Goal: Task Accomplishment & Management: Manage account settings

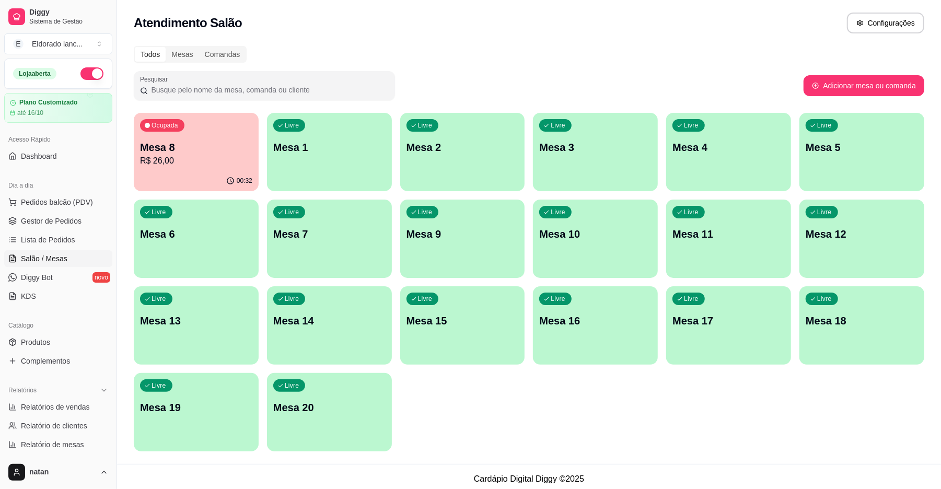
click at [178, 180] on div "00:32" at bounding box center [196, 181] width 125 height 20
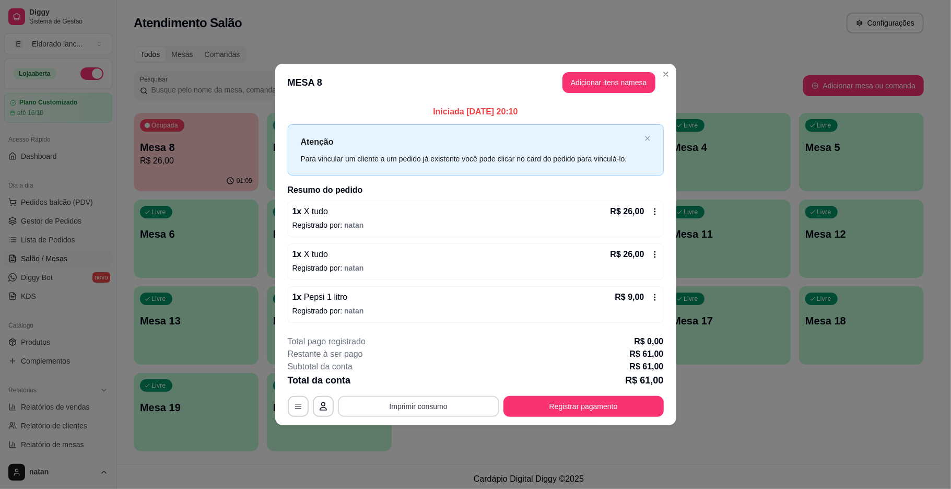
click at [458, 412] on button "Imprimir consumo" at bounding box center [418, 406] width 161 height 21
click at [531, 350] on div "Restante à ser pago R$ 61,00" at bounding box center [476, 354] width 376 height 13
click at [559, 397] on button "Registrar pagamento" at bounding box center [584, 406] width 156 height 20
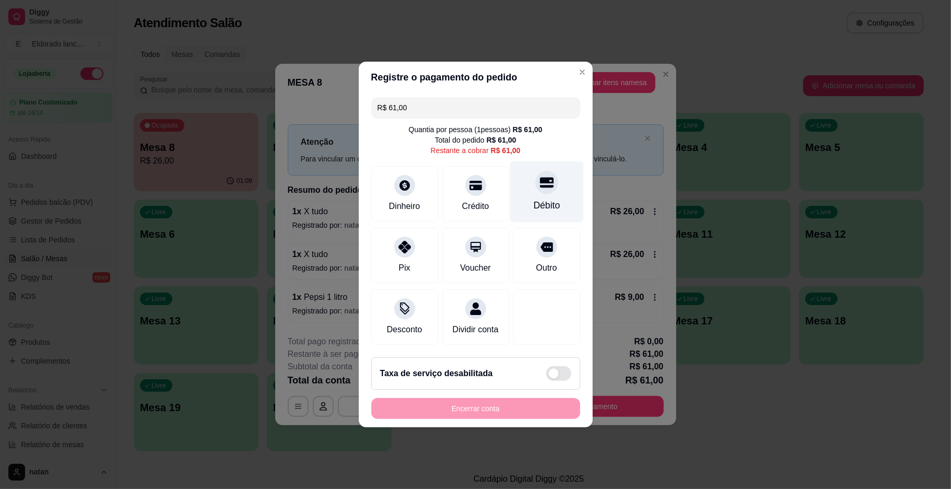
click at [533, 199] on div "Débito" at bounding box center [546, 206] width 27 height 14
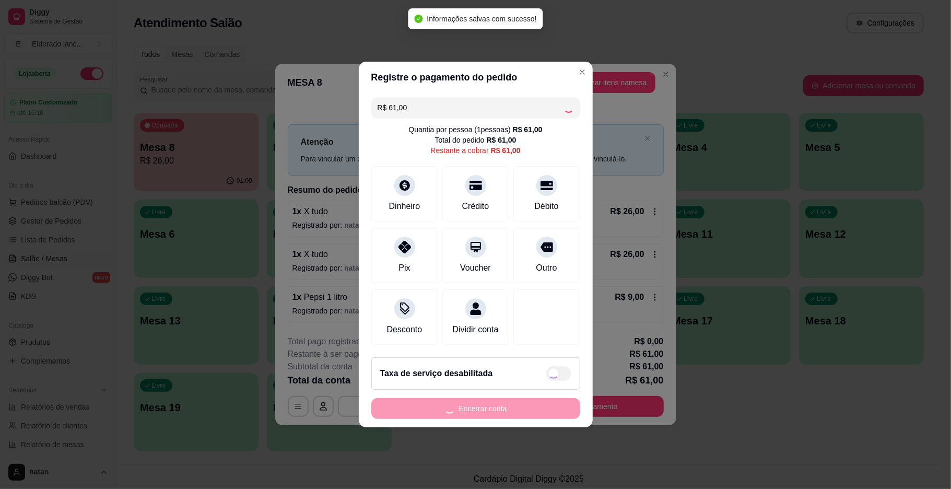
type input "R$ 0,00"
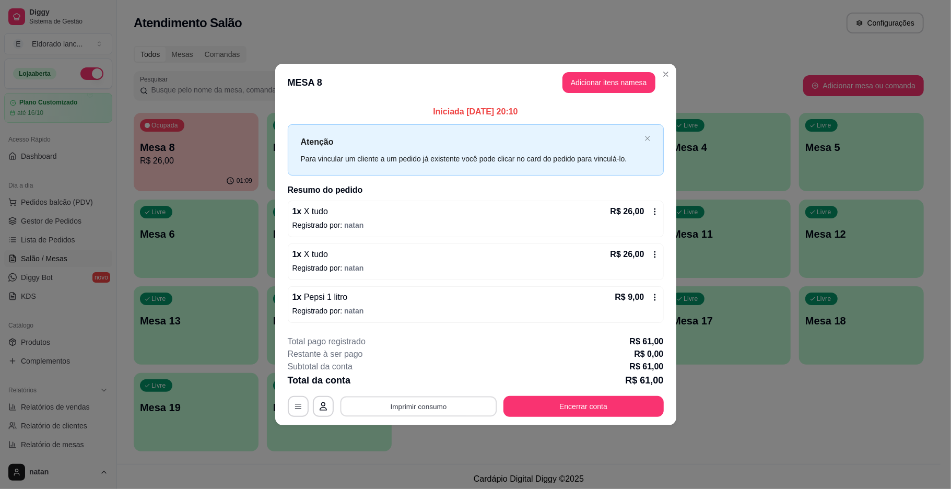
click at [415, 406] on button "Imprimir consumo" at bounding box center [418, 406] width 157 height 20
click at [414, 387] on button "IMPRESSORA" at bounding box center [422, 383] width 76 height 17
click at [502, 401] on div "**********" at bounding box center [476, 406] width 376 height 21
click at [517, 401] on button "Encerrar conta" at bounding box center [584, 406] width 156 height 20
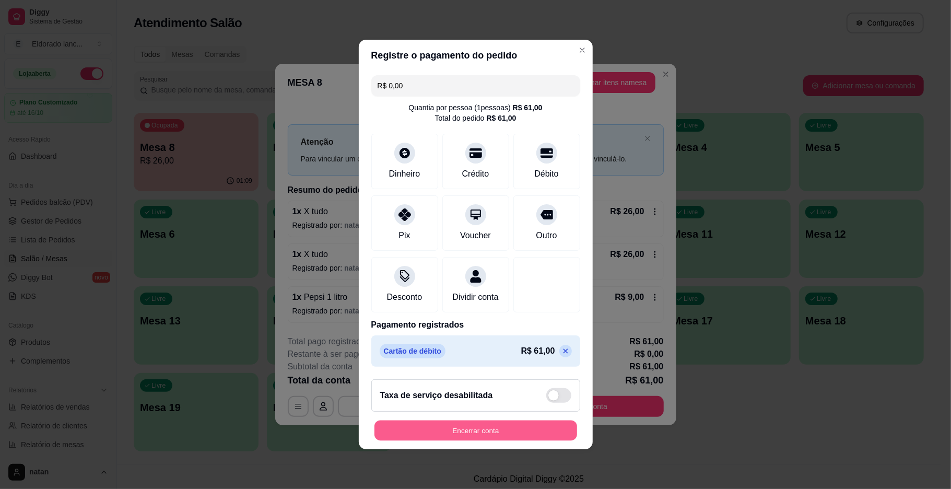
click at [499, 441] on button "Encerrar conta" at bounding box center [476, 431] width 203 height 20
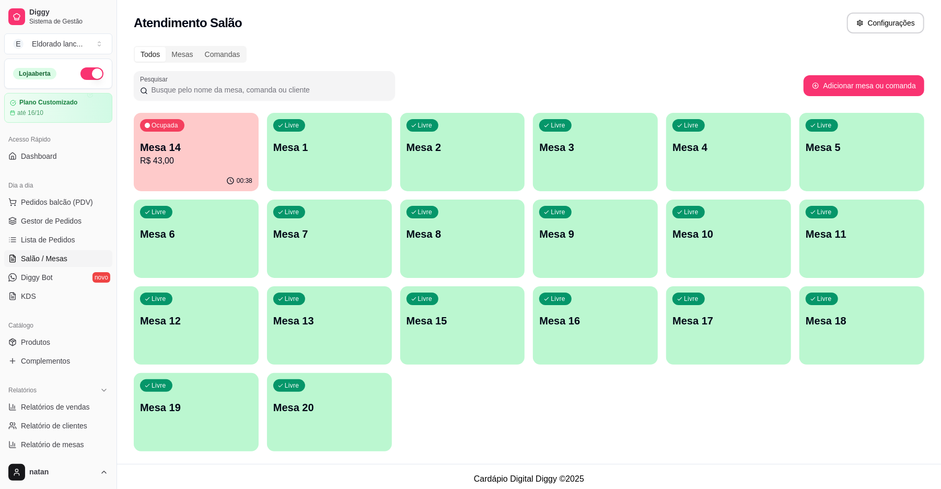
click at [234, 133] on div "Ocupada Mesa 14 R$ 43,00" at bounding box center [196, 142] width 125 height 58
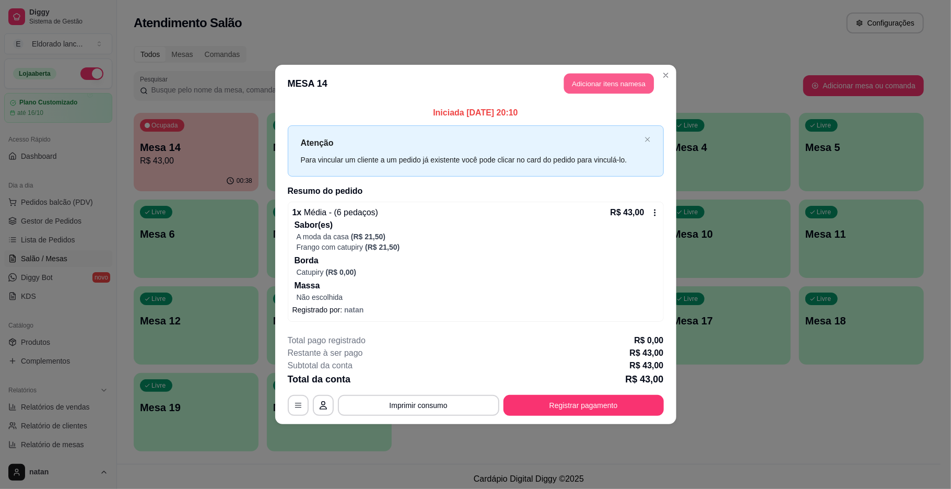
click at [601, 86] on button "Adicionar itens na mesa" at bounding box center [609, 84] width 90 height 20
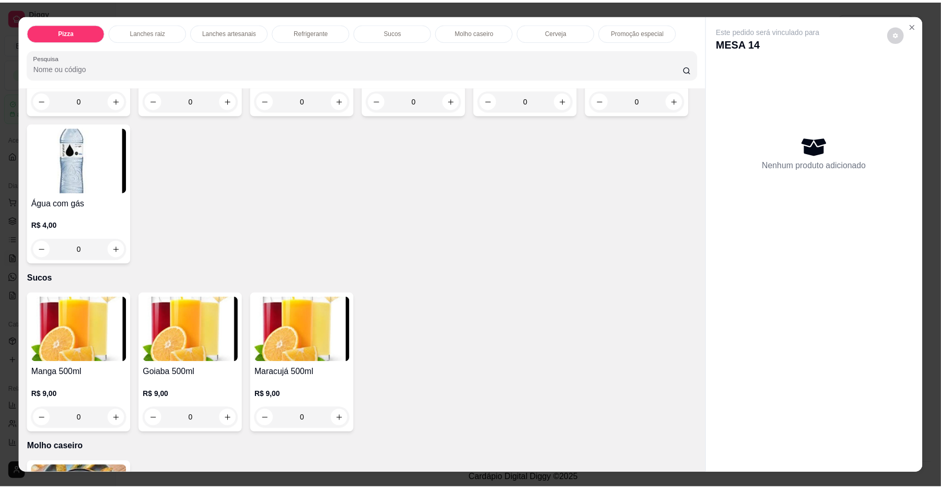
scroll to position [1510, 0]
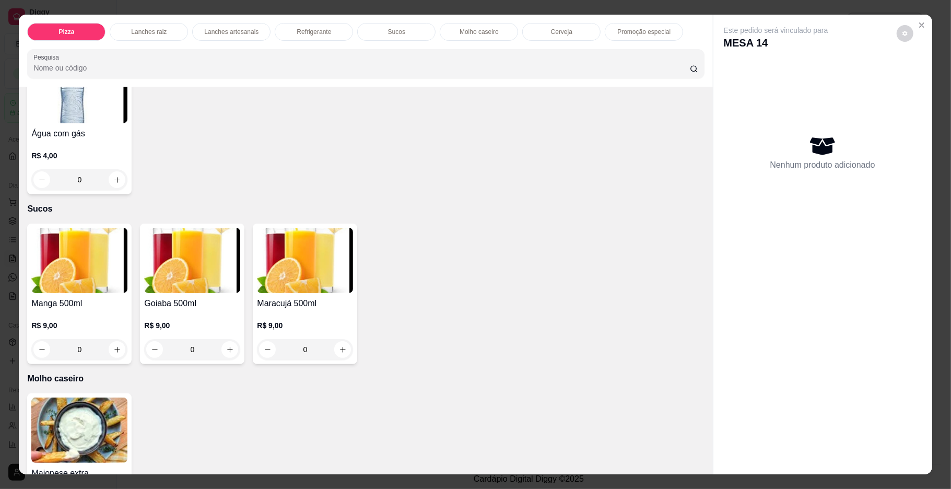
click at [222, 39] on button "increase-product-quantity" at bounding box center [230, 31] width 16 height 16
type input "1"
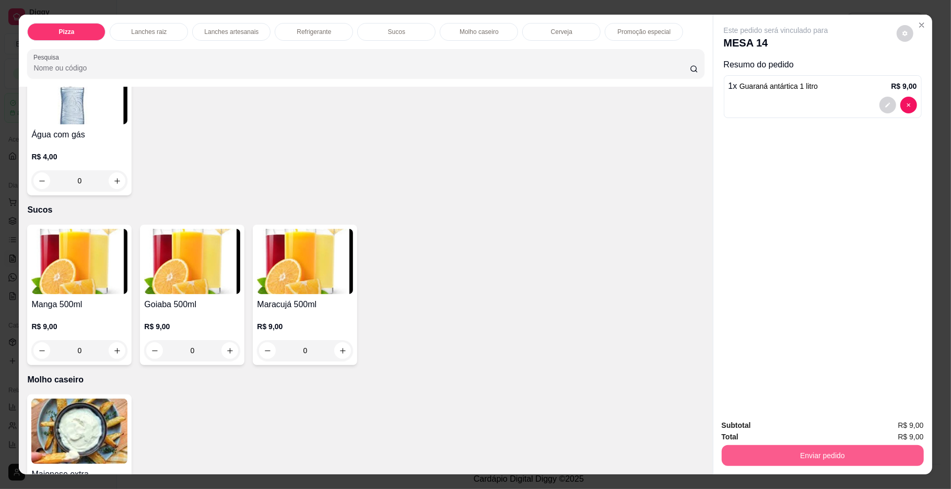
click at [807, 462] on button "Enviar pedido" at bounding box center [823, 455] width 202 height 21
click at [906, 435] on button "Enviar pedido" at bounding box center [895, 430] width 59 height 20
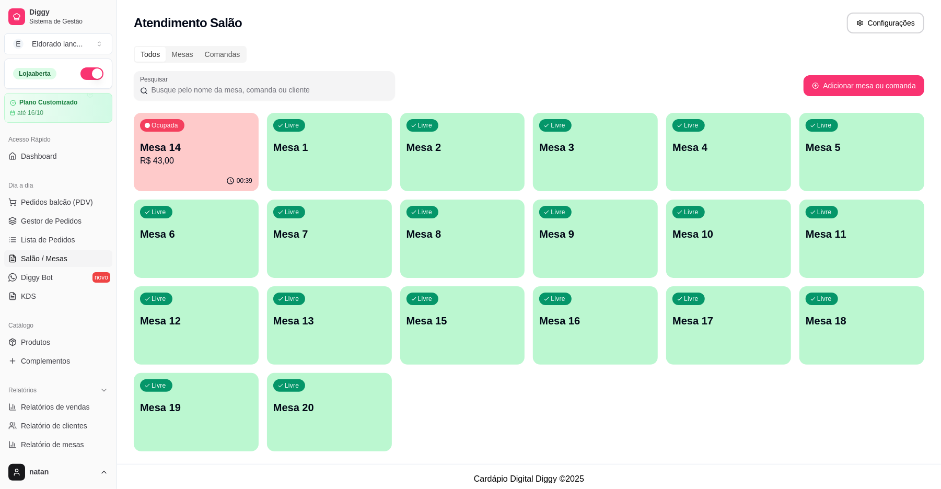
click at [226, 147] on p "Mesa 14" at bounding box center [196, 147] width 112 height 15
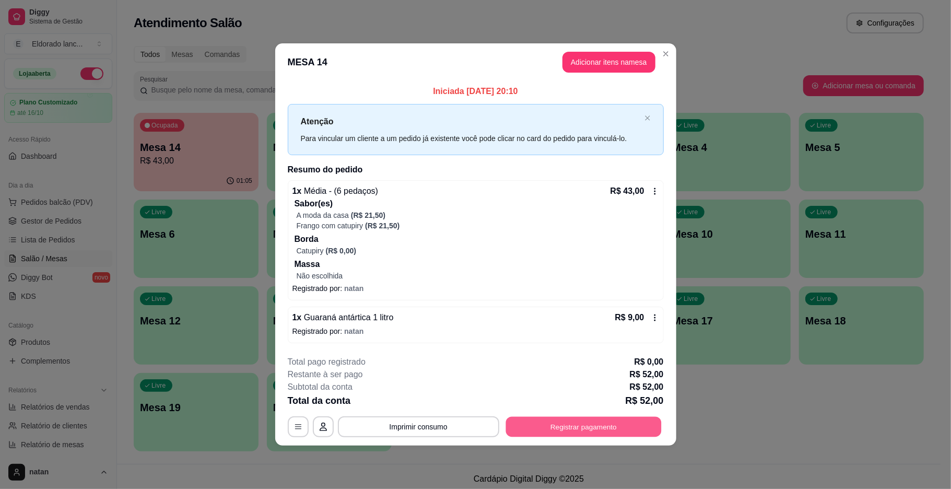
click at [527, 420] on button "Registrar pagamento" at bounding box center [584, 426] width 156 height 20
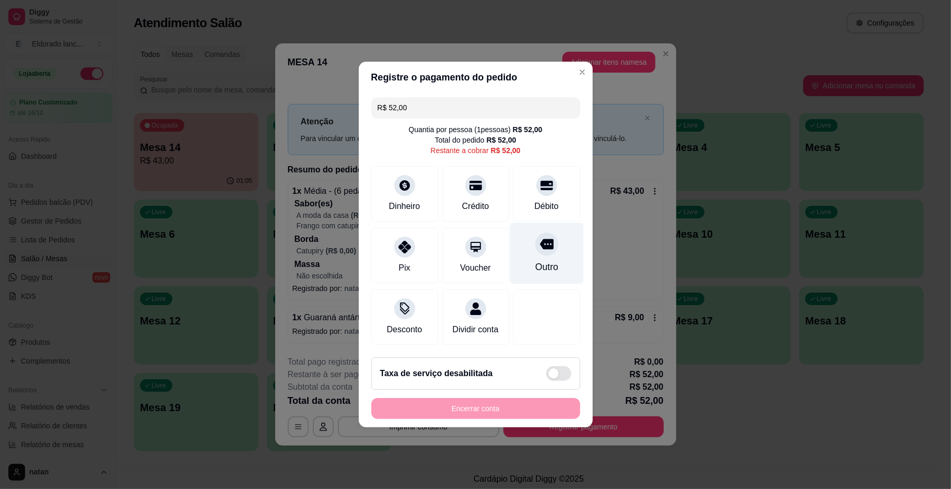
click at [524, 260] on div "Outro" at bounding box center [547, 253] width 74 height 61
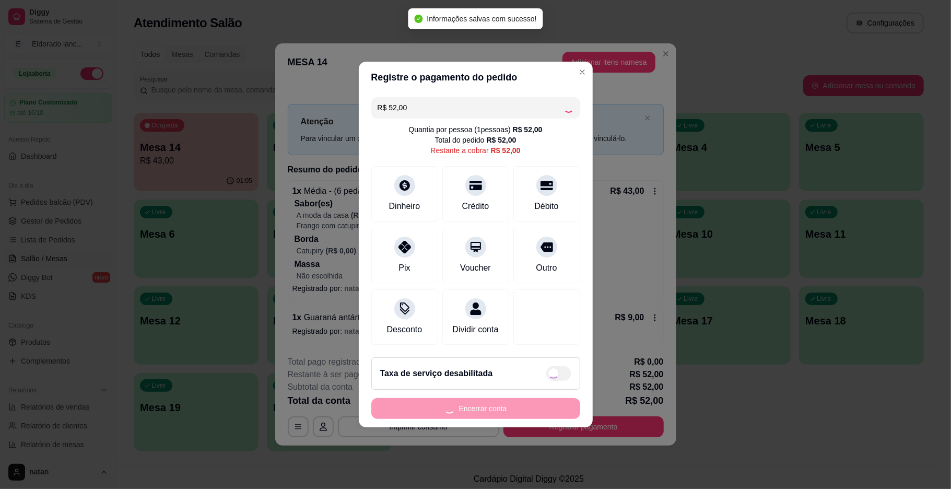
type input "R$ 0,00"
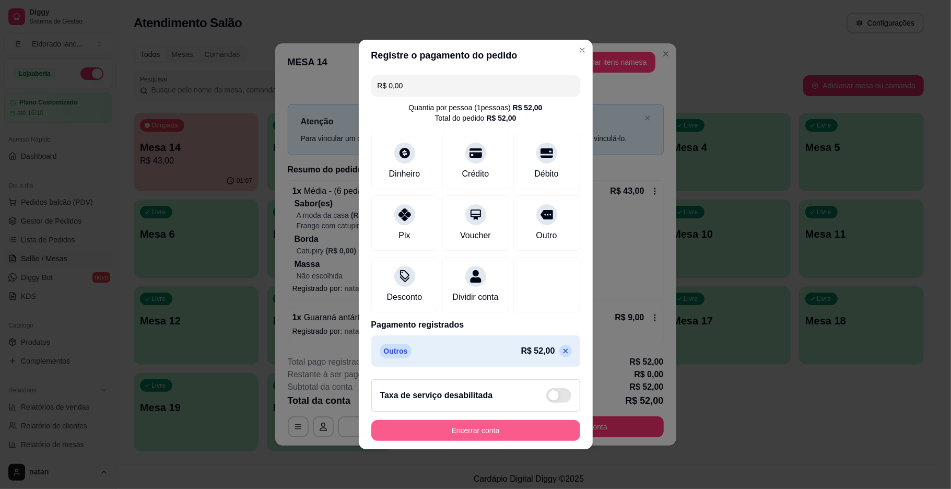
click at [512, 434] on button "Encerrar conta" at bounding box center [475, 430] width 209 height 21
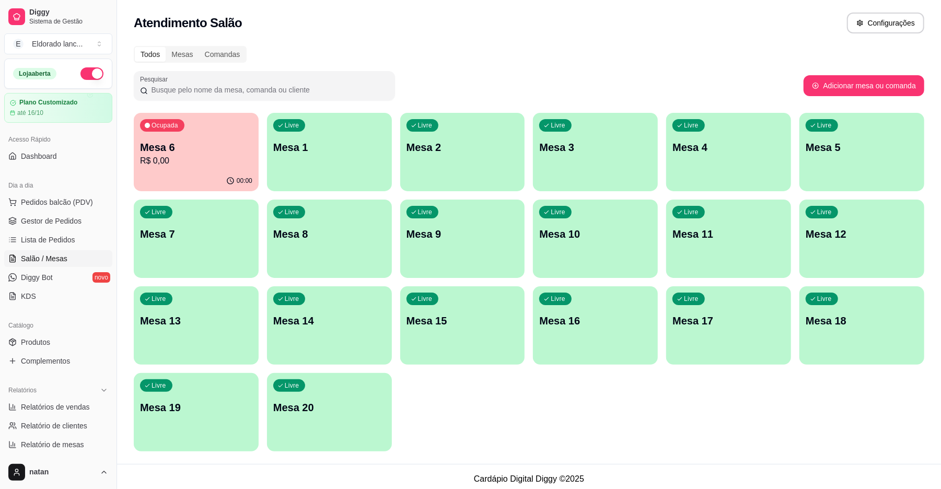
click at [241, 130] on div "Ocupada Mesa 6 R$ 0,00" at bounding box center [196, 142] width 125 height 58
